Goal: Task Accomplishment & Management: Use online tool/utility

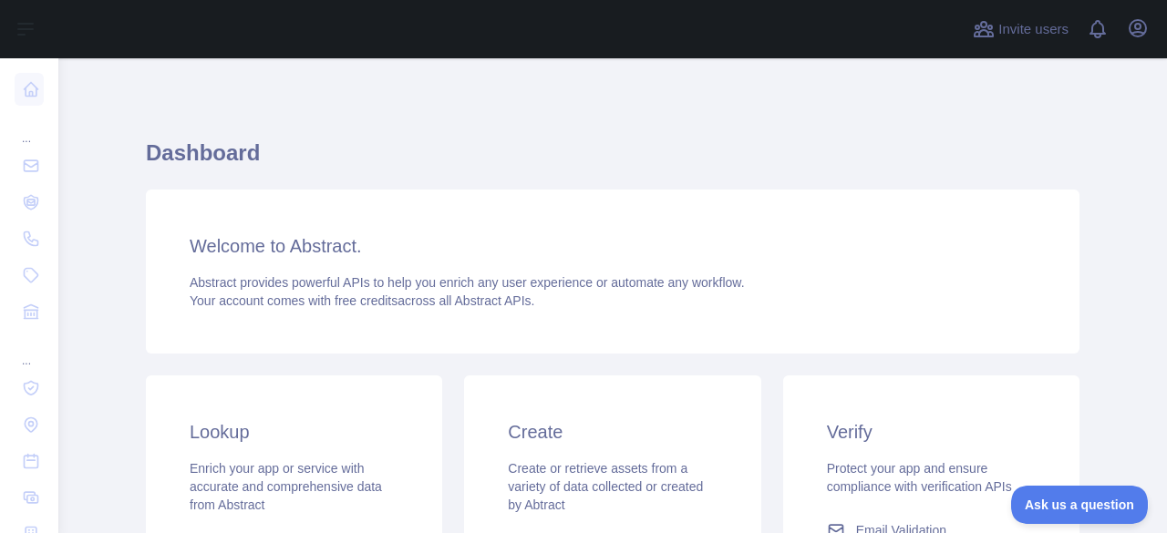
scroll to position [374, 0]
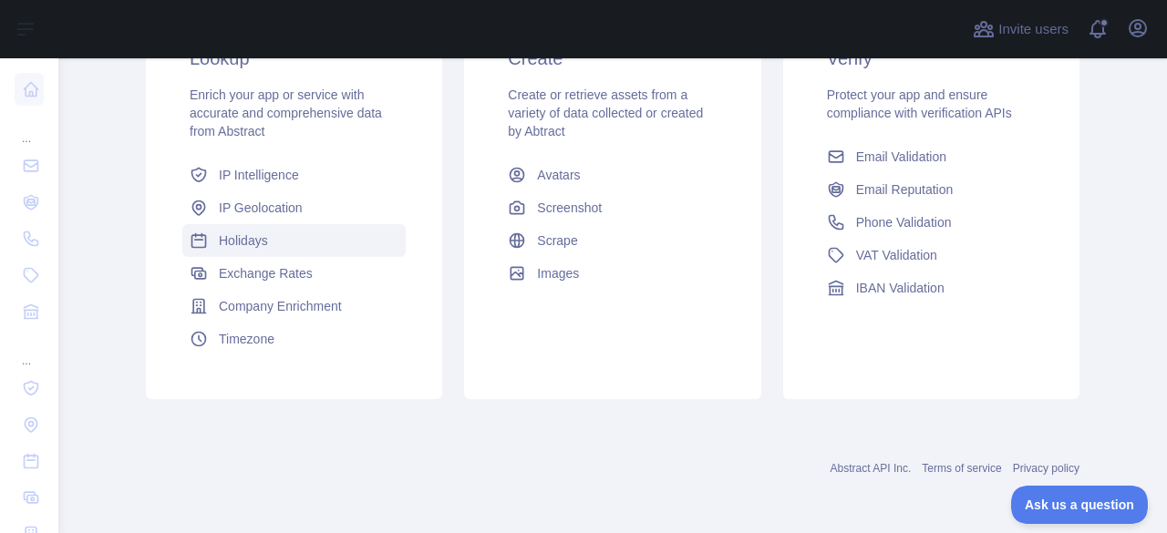
click at [240, 238] on span "Holidays" at bounding box center [243, 241] width 49 height 18
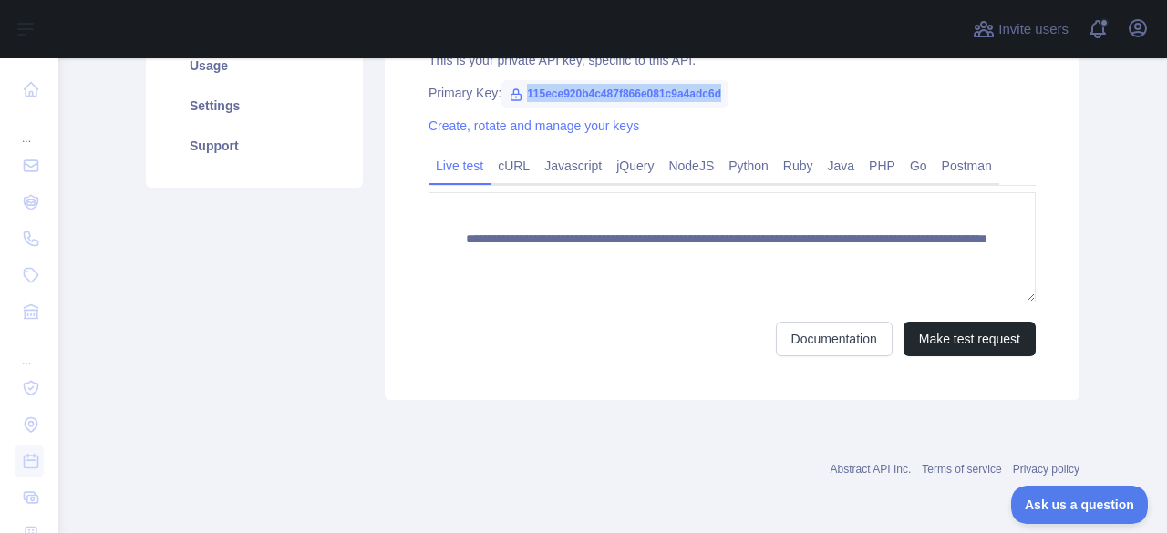
drag, startPoint x: 715, startPoint y: 94, endPoint x: 512, endPoint y: 93, distance: 202.4
click at [512, 93] on span "115ece920b4c487f866e081c9a4adc6d" at bounding box center [614, 93] width 227 height 27
copy span "115ece920b4c487f866e081c9a4adc6d"
click at [1109, 174] on main "**********" at bounding box center [612, 295] width 1109 height 475
